Goal: Information Seeking & Learning: Learn about a topic

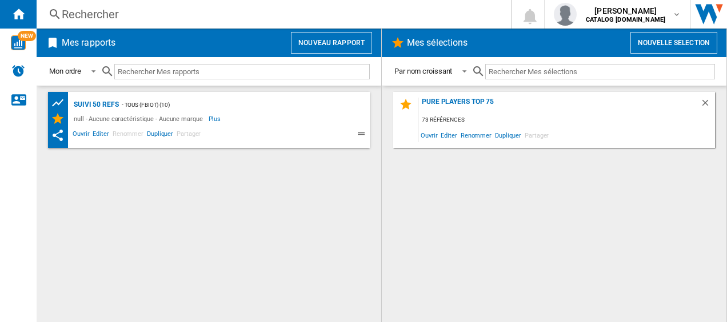
click at [99, 10] on div "Rechercher" at bounding box center [272, 14] width 420 height 16
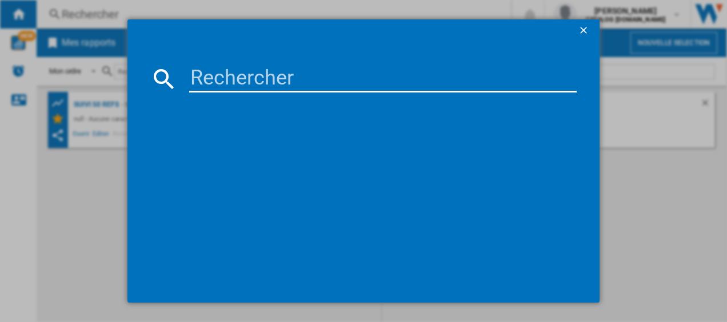
click at [213, 72] on input at bounding box center [383, 78] width 388 height 27
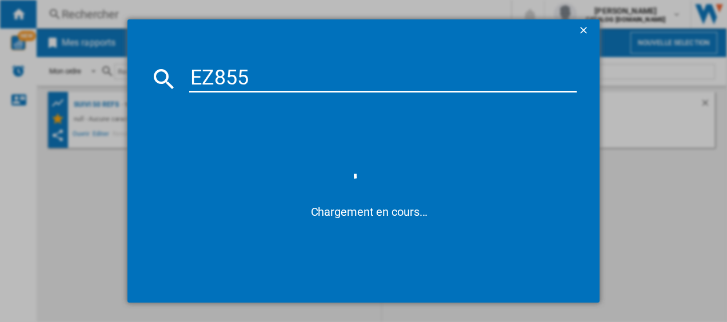
type input "EZ855"
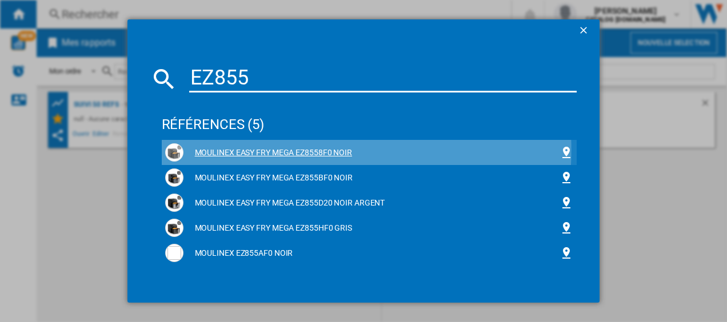
click at [272, 150] on div "MOULINEX EASY FRY MEGA EZ8558F0 NOIR" at bounding box center [372, 153] width 377 height 11
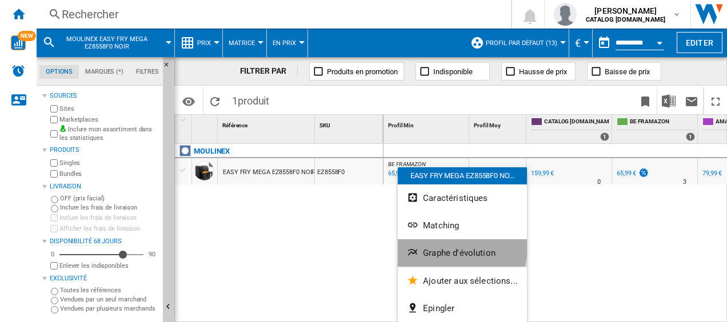
click at [437, 246] on button "Graphe d'évolution" at bounding box center [462, 253] width 129 height 27
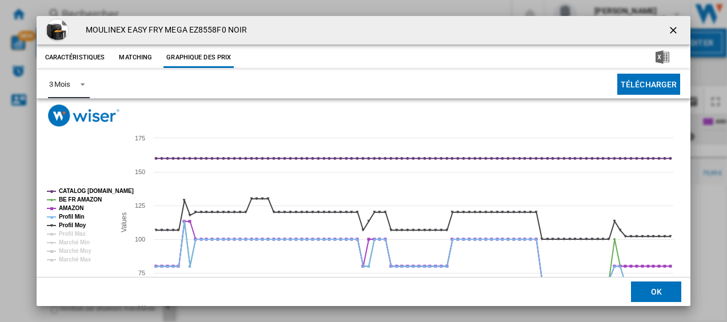
click at [79, 81] on span "Product popup" at bounding box center [80, 83] width 14 height 10
click at [74, 115] on md-option "6 Mois" at bounding box center [78, 111] width 78 height 27
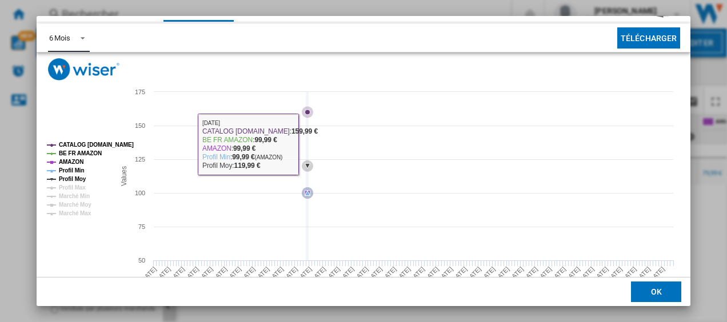
scroll to position [47, 0]
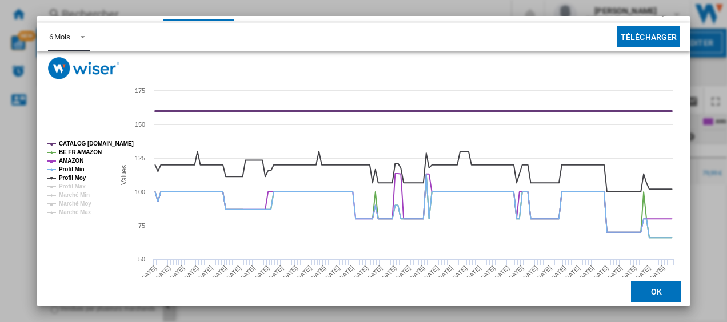
click at [81, 141] on tspan "CATALOG [DOMAIN_NAME]" at bounding box center [96, 144] width 75 height 6
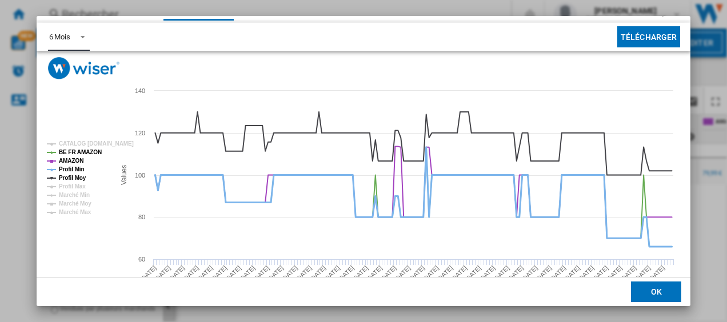
click at [72, 168] on tspan "Profil Min" at bounding box center [72, 169] width 26 height 6
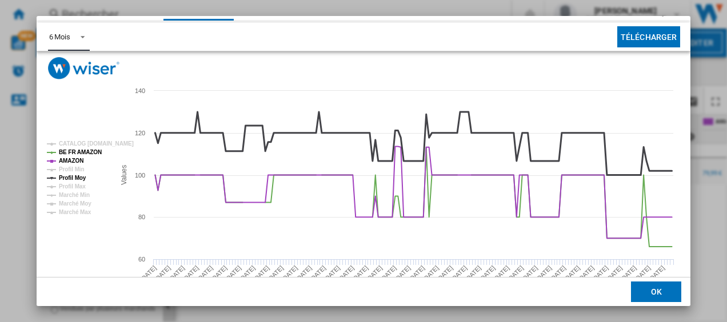
click at [68, 177] on tspan "Profil Moy" at bounding box center [72, 178] width 27 height 6
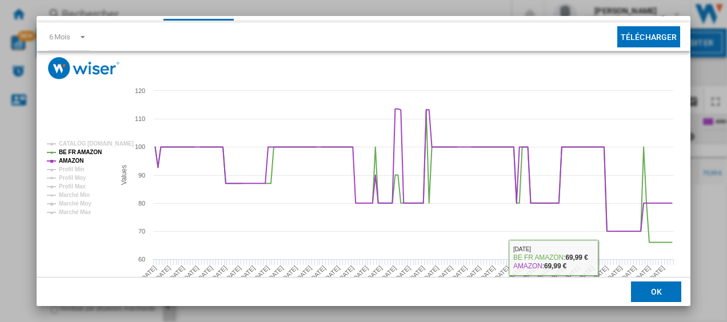
click at [660, 295] on button "OK" at bounding box center [656, 292] width 50 height 21
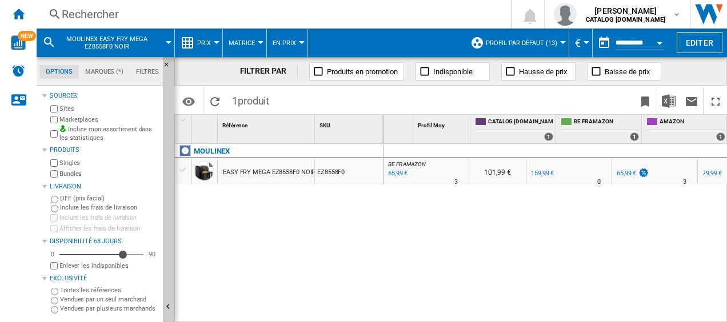
scroll to position [0, 0]
